Goal: Information Seeking & Learning: Learn about a topic

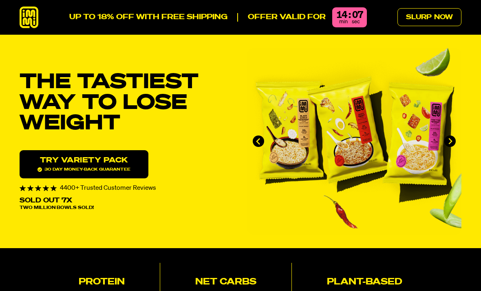
click at [425, 18] on link "Slurp Now" at bounding box center [429, 17] width 64 height 18
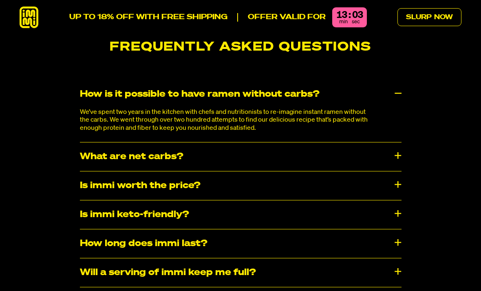
scroll to position [3964, 0]
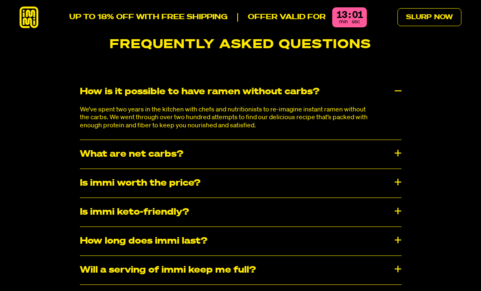
click at [395, 177] on div "Is immi worth the price?" at bounding box center [241, 183] width 322 height 29
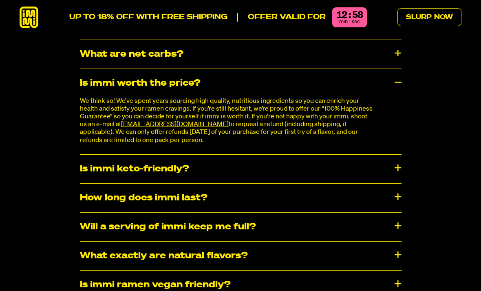
scroll to position [4065, 0]
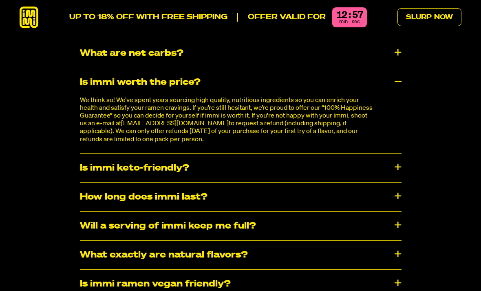
click at [396, 159] on div "Is immi keto-friendly?" at bounding box center [241, 168] width 322 height 29
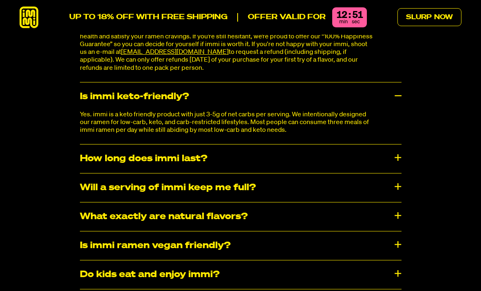
scroll to position [4141, 0]
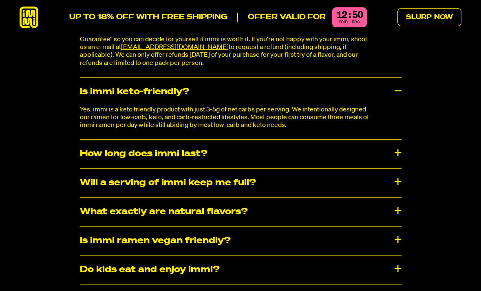
click at [393, 140] on div "How long does immi last?" at bounding box center [241, 153] width 322 height 29
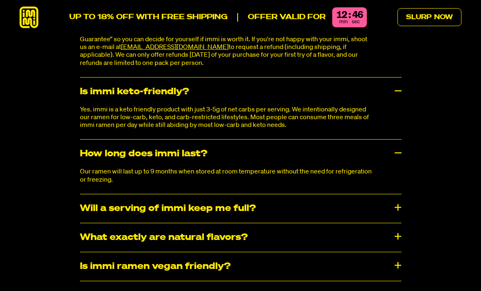
click at [399, 197] on div "Will a serving of immi keep me full?" at bounding box center [241, 208] width 322 height 29
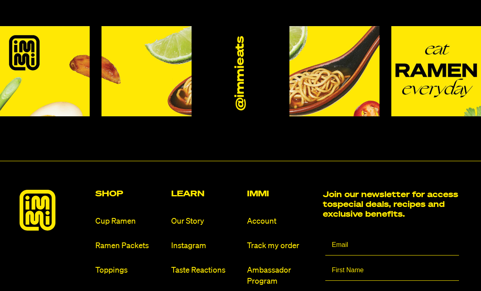
scroll to position [4827, 0]
